Goal: Find specific page/section: Find specific page/section

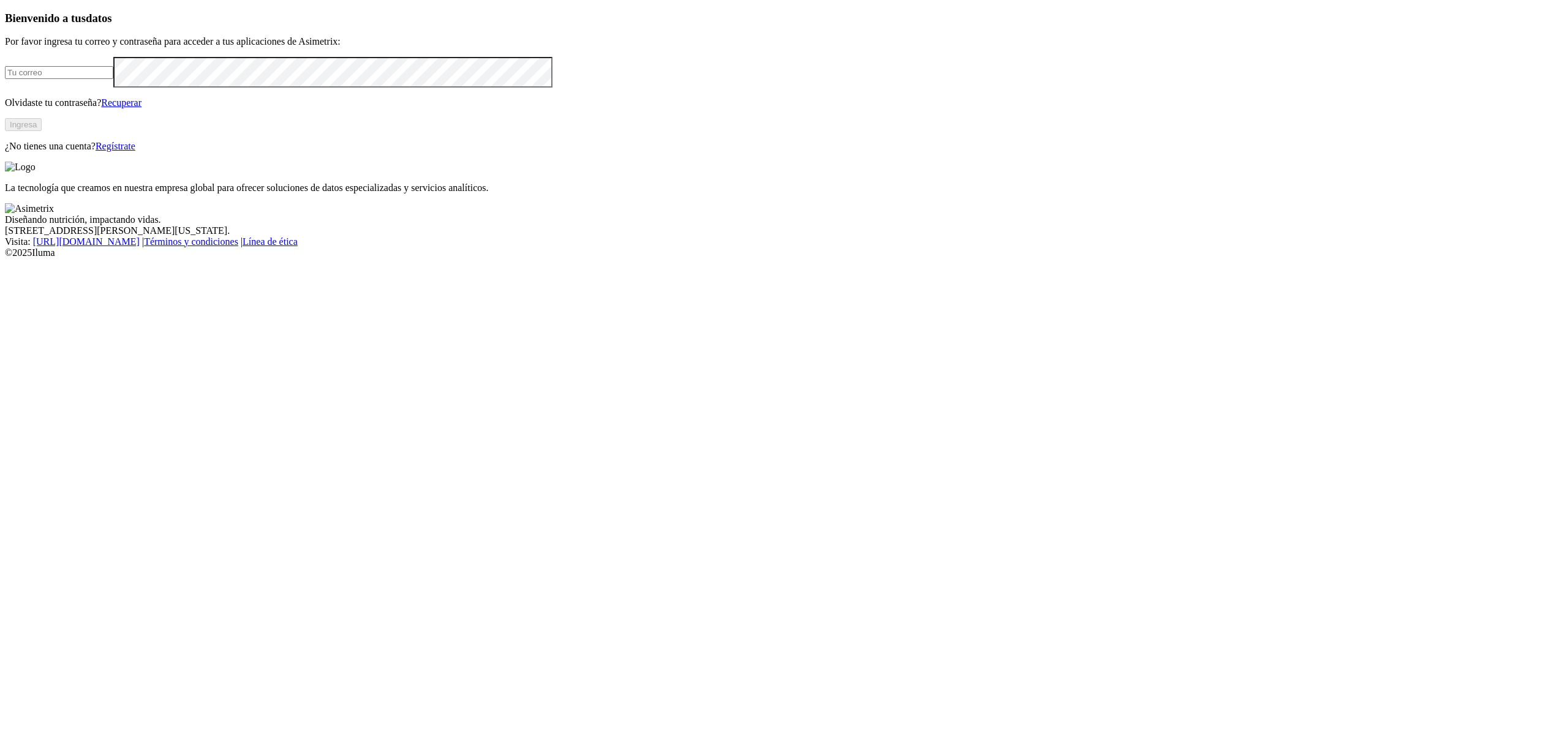
type input "superconcentrados@aliar.com.co"
drag, startPoint x: 322, startPoint y: 405, endPoint x: 309, endPoint y: 409, distance: 13.6
click at [317, 151] on div "Bienvenido a tus datos Por favor ingresa tu correo y contraseña para acceder a …" at bounding box center [784, 82] width 1558 height 140
click at [41, 131] on button "Ingresa" at bounding box center [22, 125] width 37 height 13
